Goal: Task Accomplishment & Management: Use online tool/utility

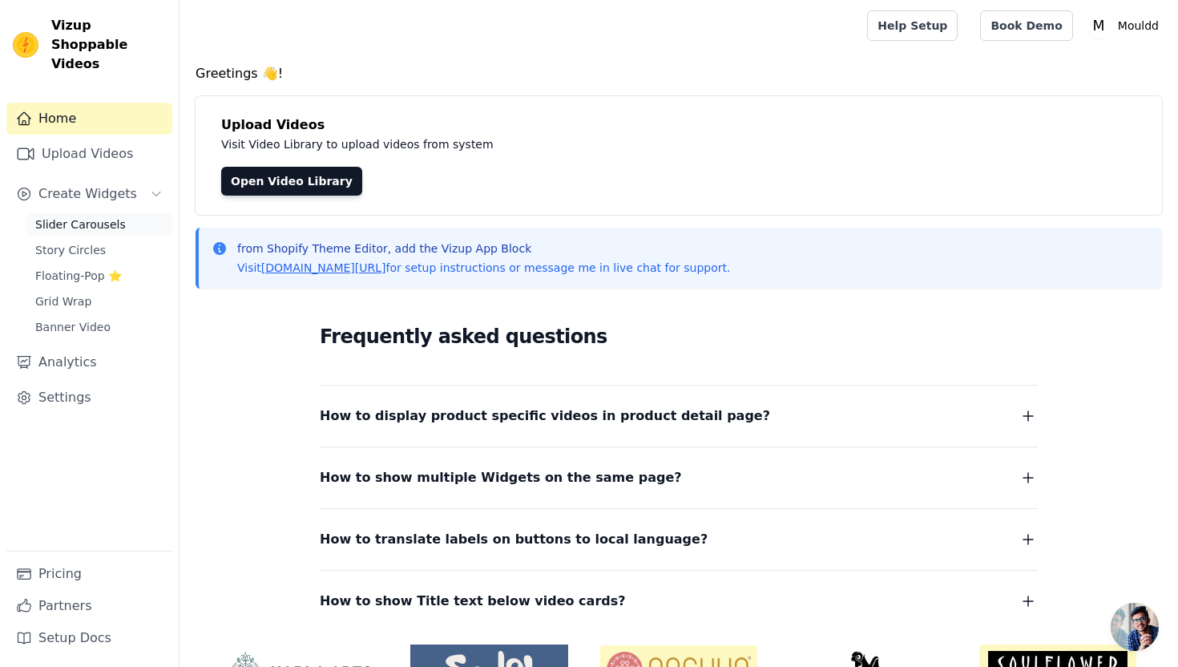
click at [107, 216] on span "Slider Carousels" at bounding box center [80, 224] width 91 height 16
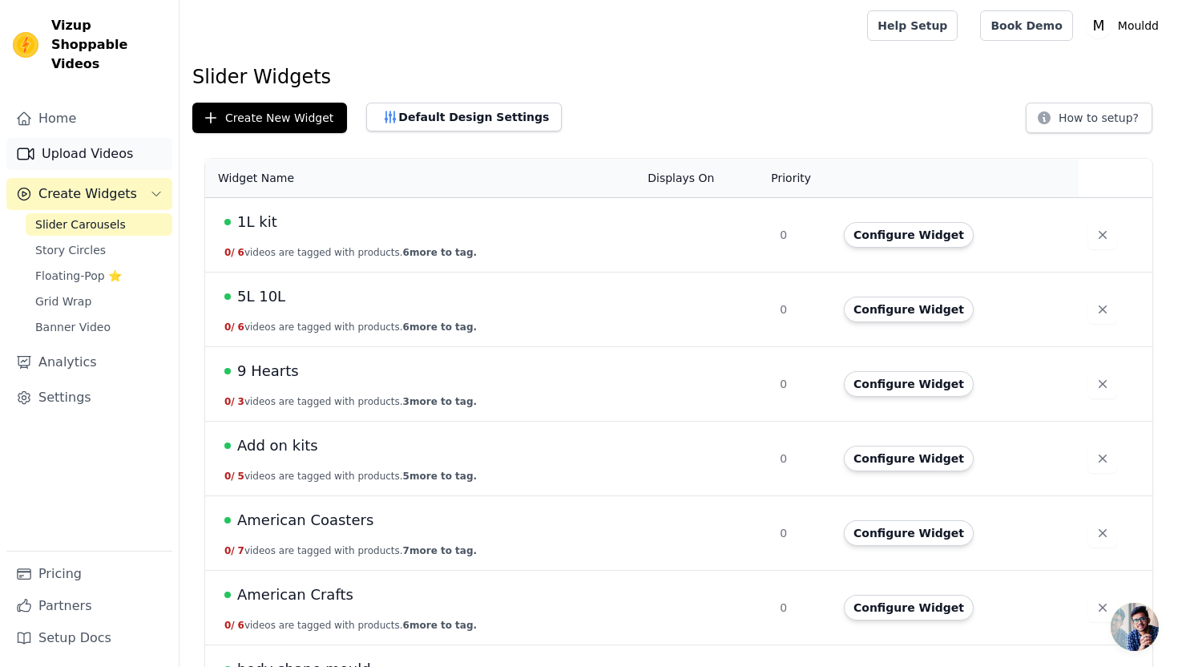
click at [148, 138] on link "Upload Videos" at bounding box center [89, 154] width 166 height 32
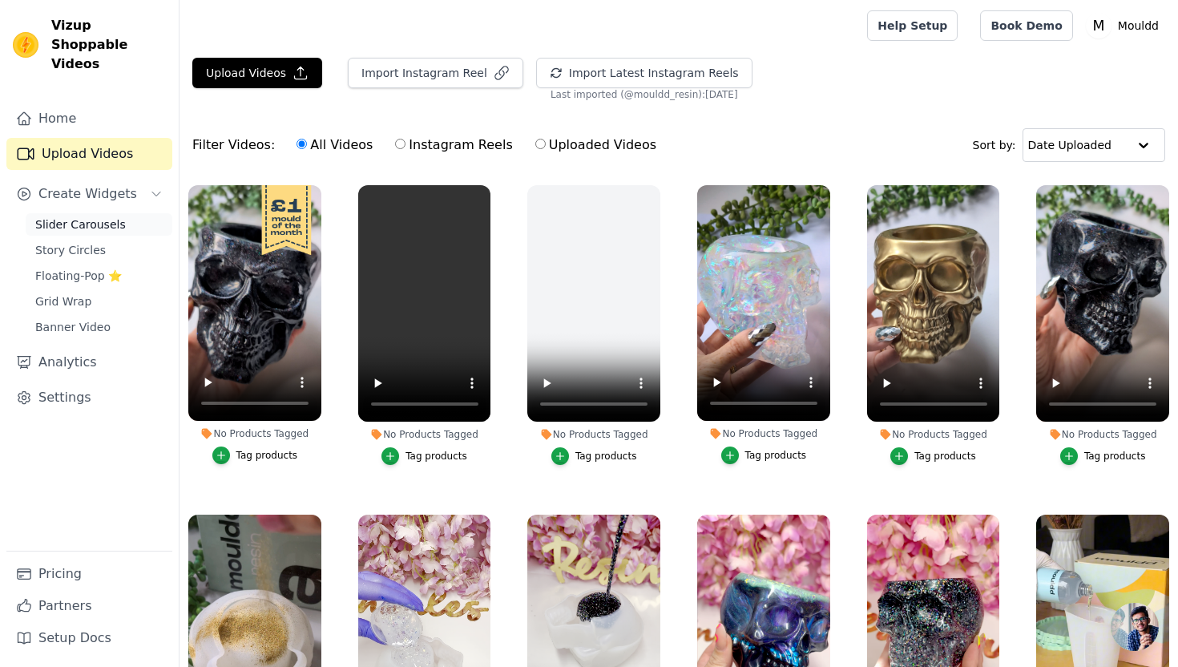
click at [105, 216] on span "Slider Carousels" at bounding box center [80, 224] width 91 height 16
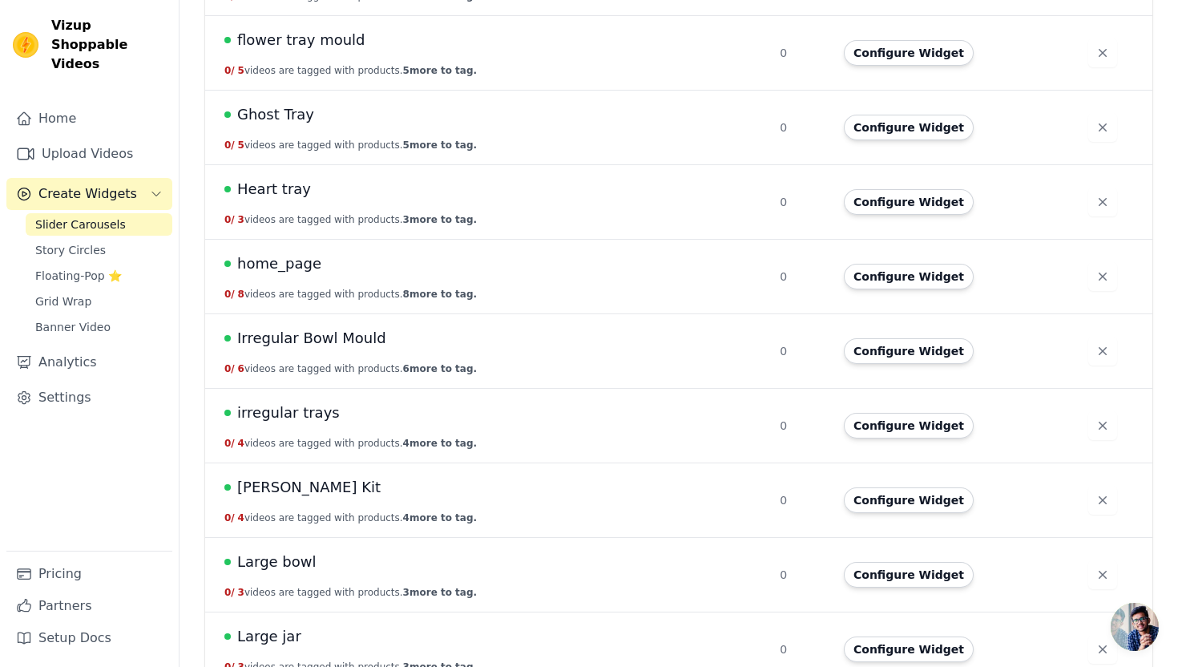
scroll to position [1374, 0]
click at [289, 265] on span "home_page" at bounding box center [279, 264] width 84 height 22
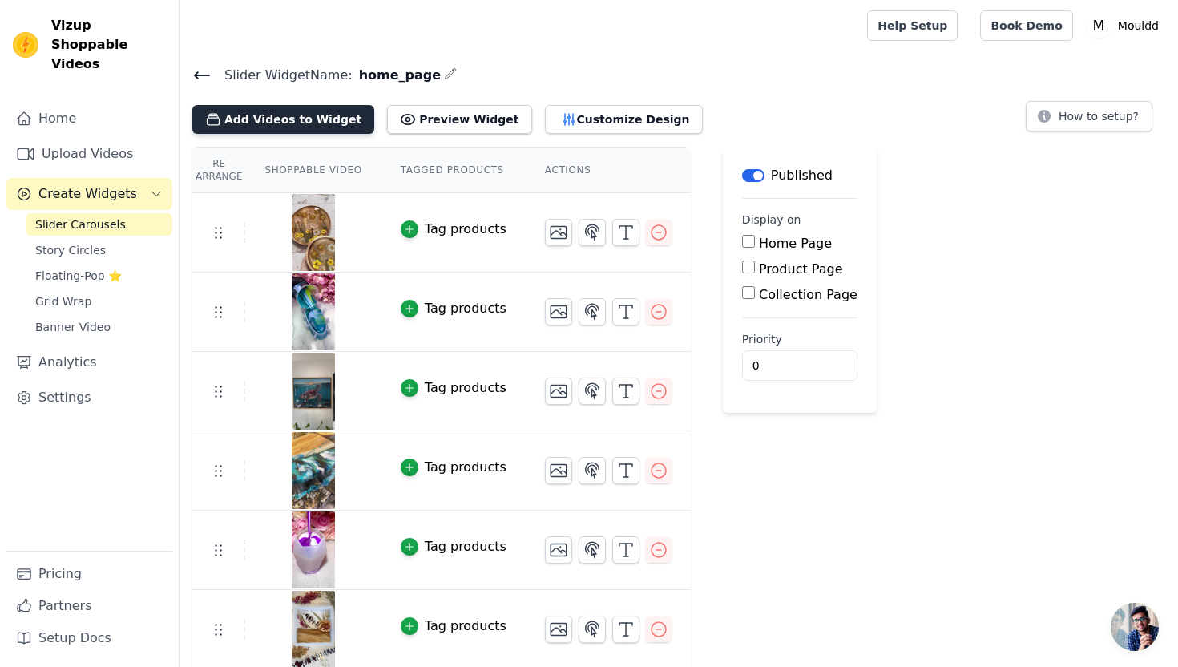
click at [301, 115] on button "Add Videos to Widget" at bounding box center [283, 119] width 182 height 29
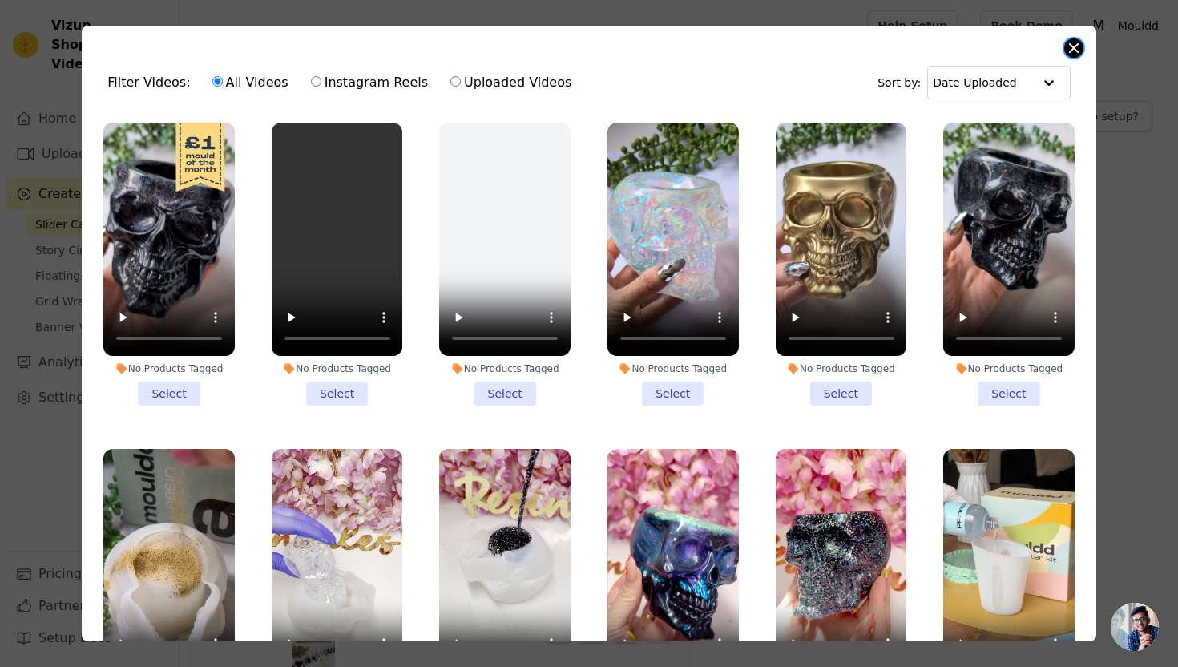
click at [1078, 43] on button "Close modal" at bounding box center [1074, 47] width 19 height 19
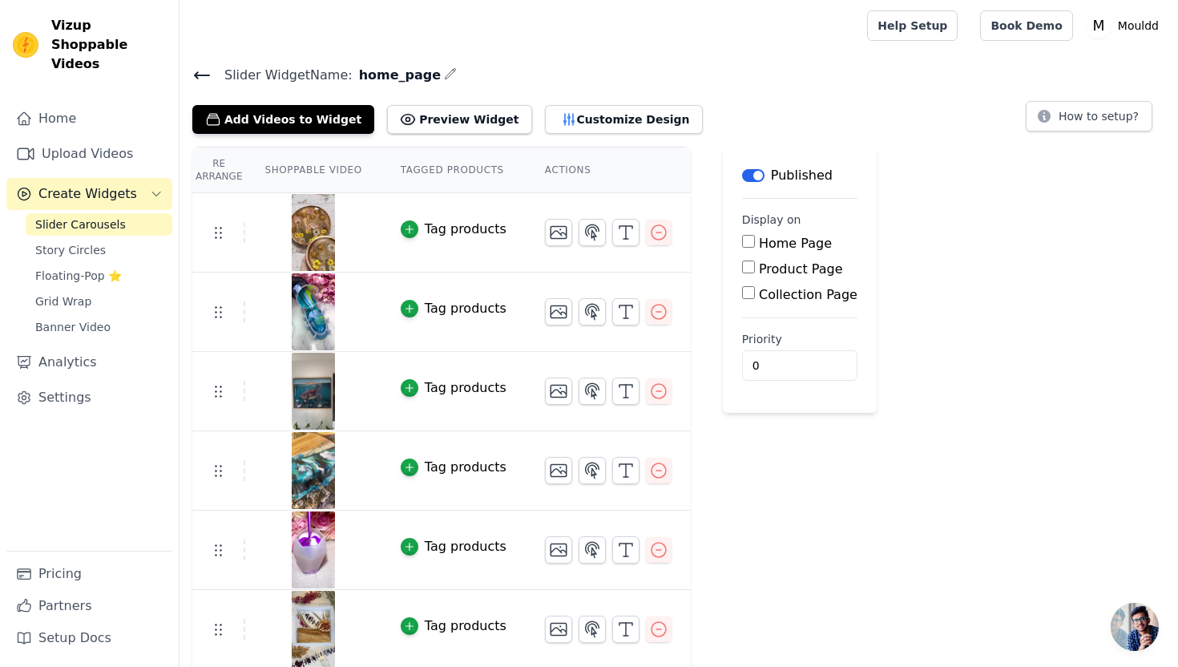
click at [202, 71] on icon at bounding box center [201, 75] width 19 height 19
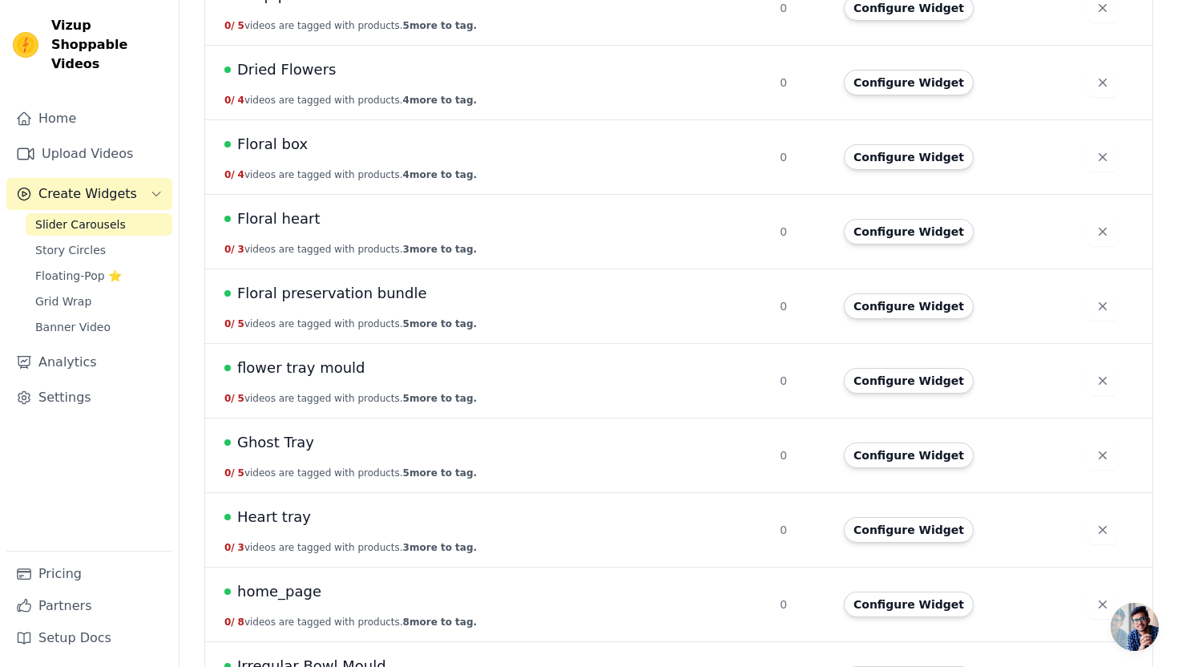
scroll to position [1051, 0]
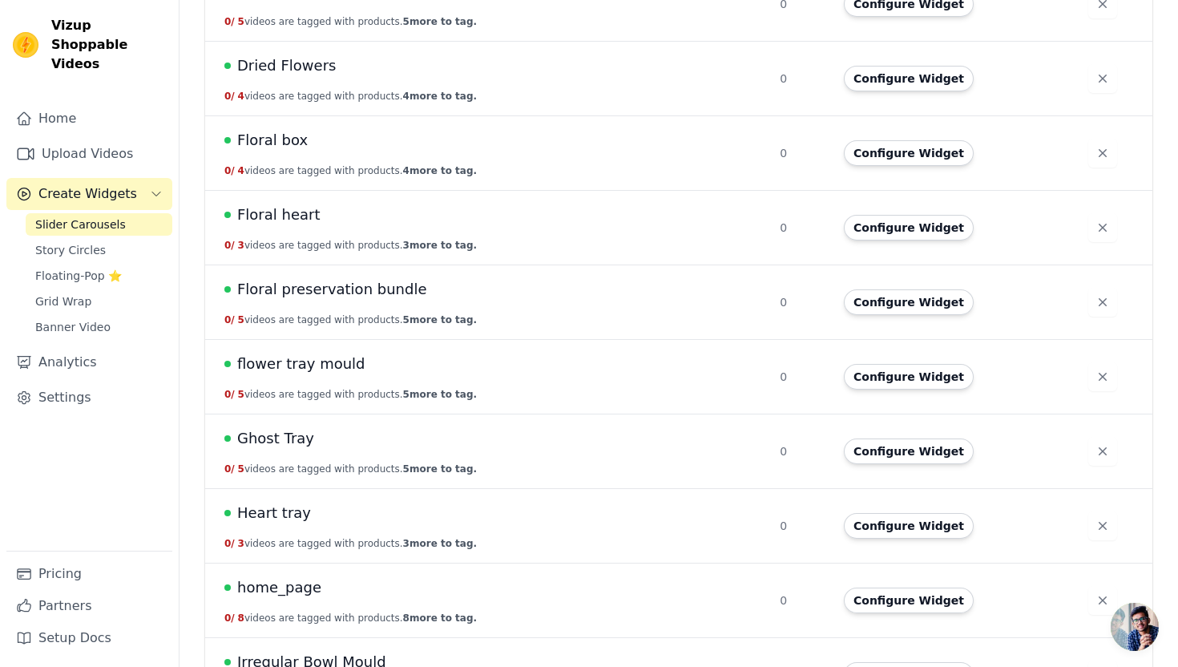
click at [295, 586] on span "home_page" at bounding box center [279, 587] width 84 height 22
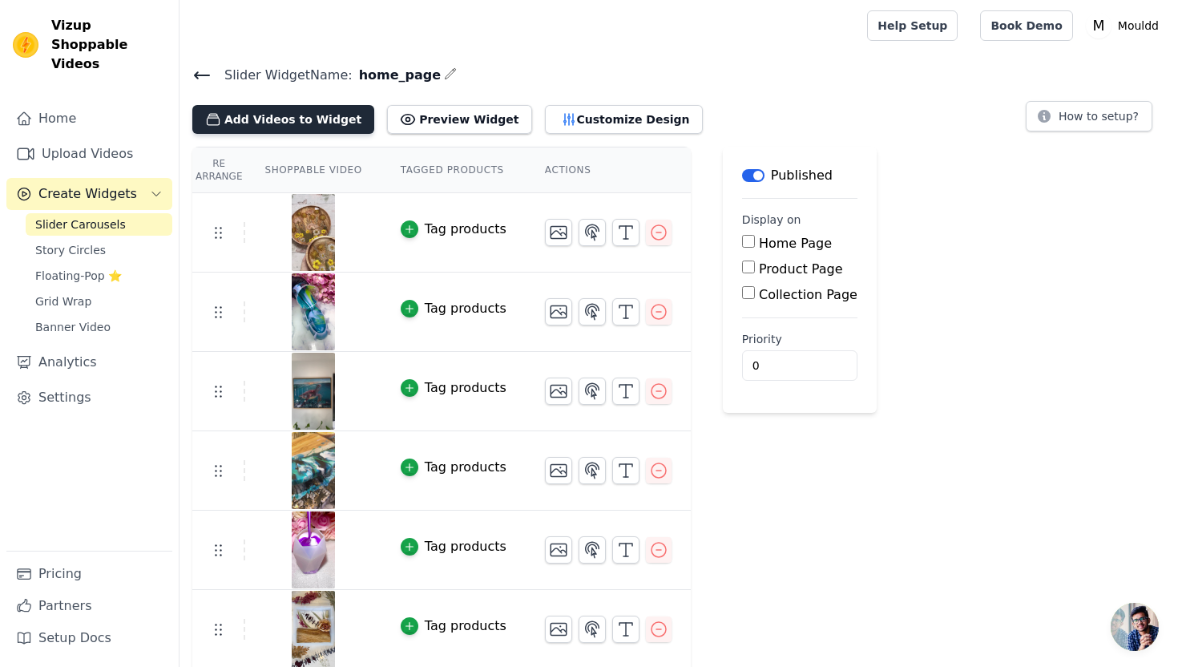
click at [318, 123] on button "Add Videos to Widget" at bounding box center [283, 119] width 182 height 29
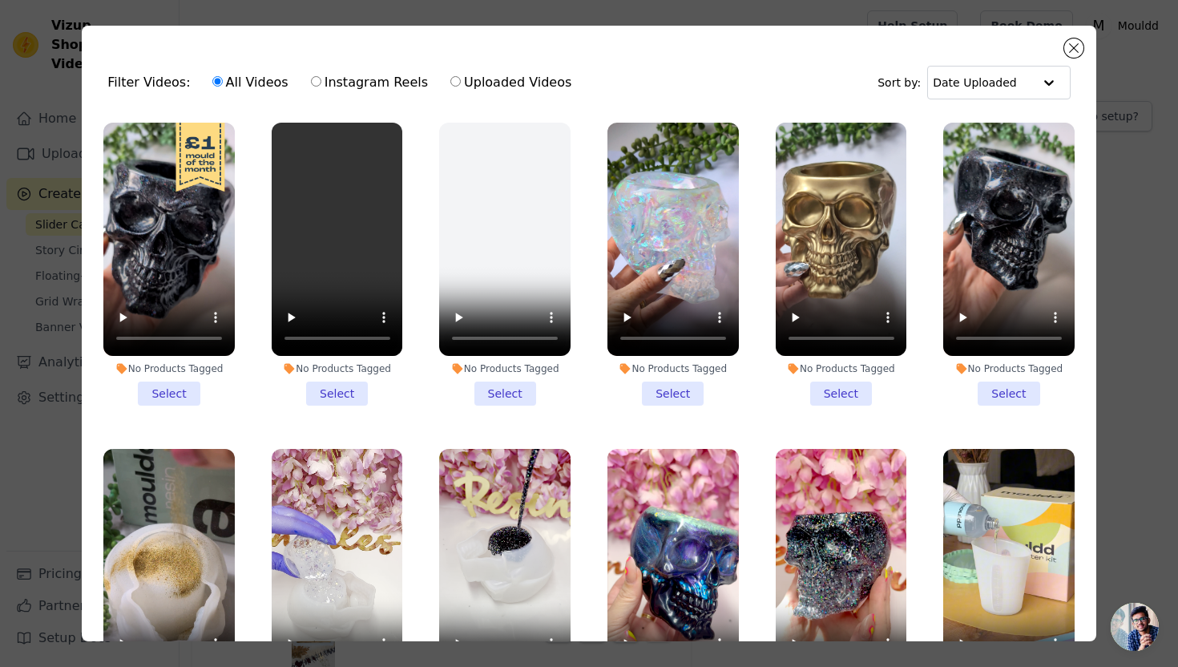
click at [168, 382] on li "No Products Tagged Select" at bounding box center [168, 264] width 131 height 283
click at [0, 0] on input "No Products Tagged Select" at bounding box center [0, 0] width 0 height 0
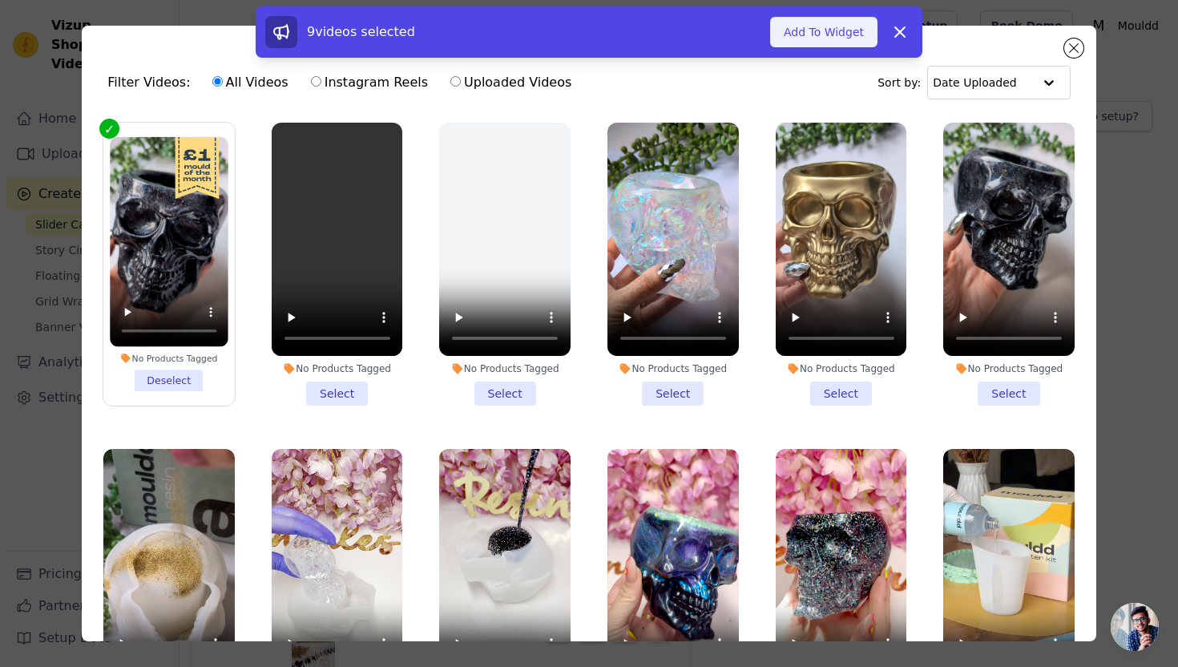
click at [783, 35] on button "Add To Widget" at bounding box center [823, 32] width 107 height 30
